Goal: Task Accomplishment & Management: Manage account settings

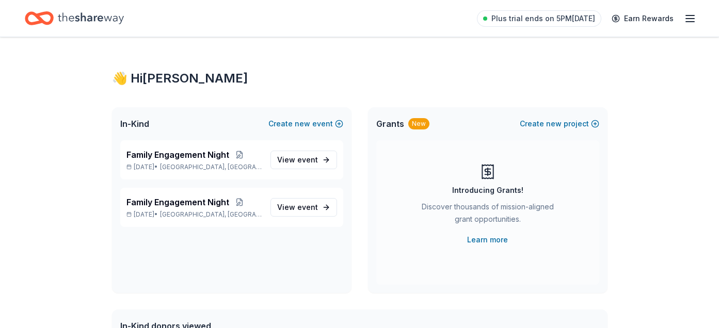
click at [696, 20] on div "Plus trial ends on 5PM[DATE] Earn Rewards" at bounding box center [359, 18] width 719 height 37
click at [525, 15] on span "Plus trial ends on 5PM[DATE]" at bounding box center [543, 18] width 104 height 12
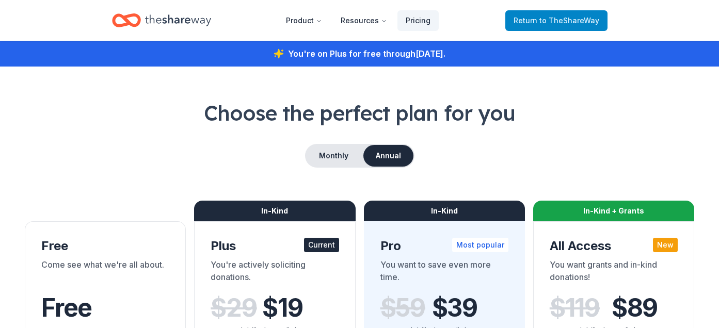
click at [550, 26] on span "Return to TheShareWay" at bounding box center [556, 20] width 86 height 12
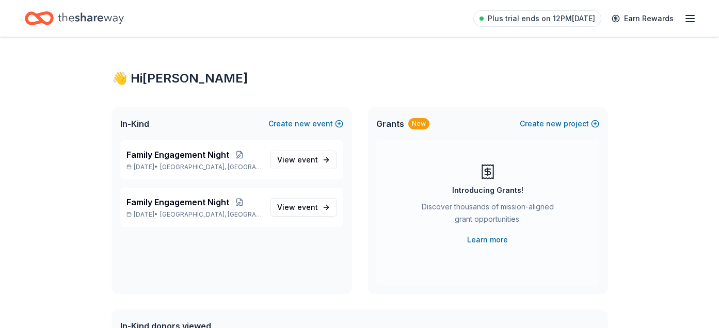
click at [690, 19] on line "button" at bounding box center [690, 19] width 8 height 0
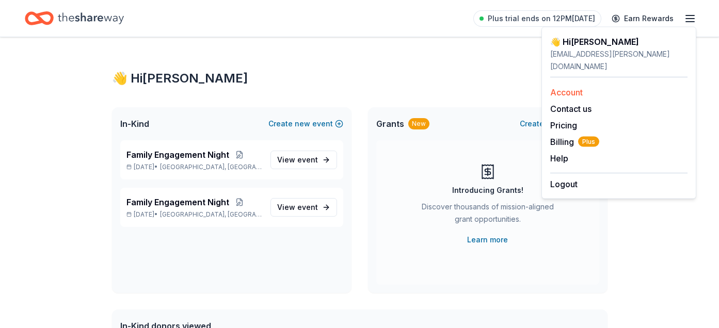
click at [568, 87] on link "Account" at bounding box center [566, 92] width 33 height 10
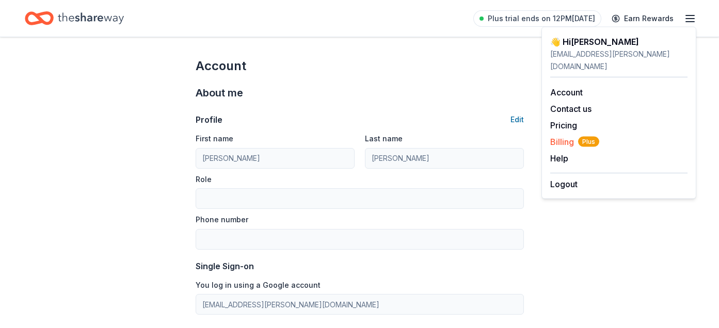
click at [558, 136] on span "Billing Plus" at bounding box center [574, 142] width 49 height 12
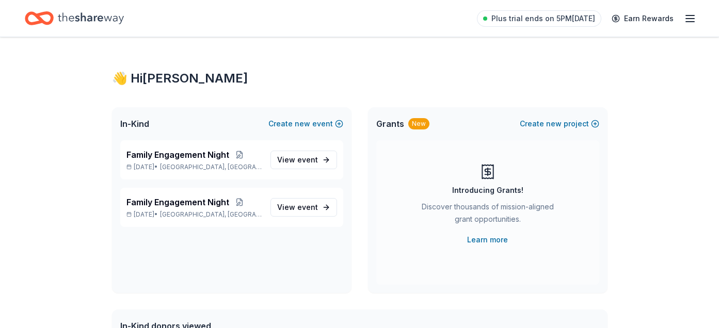
click at [694, 20] on icon "button" at bounding box center [690, 18] width 12 height 12
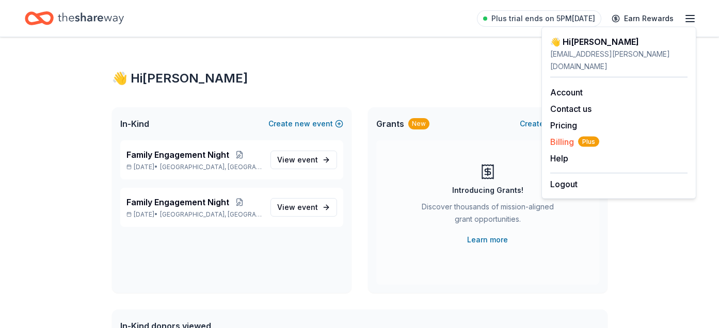
click at [560, 136] on span "Billing Plus" at bounding box center [574, 142] width 49 height 12
